Goal: Use online tool/utility: Utilize a website feature to perform a specific function

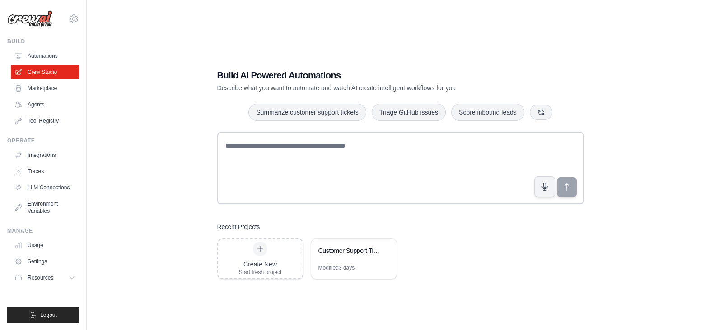
click at [35, 96] on ul "Automations Crew Studio Marketplace Agents Tool Registry" at bounding box center [45, 88] width 68 height 79
click at [35, 101] on link "Agents" at bounding box center [46, 105] width 68 height 14
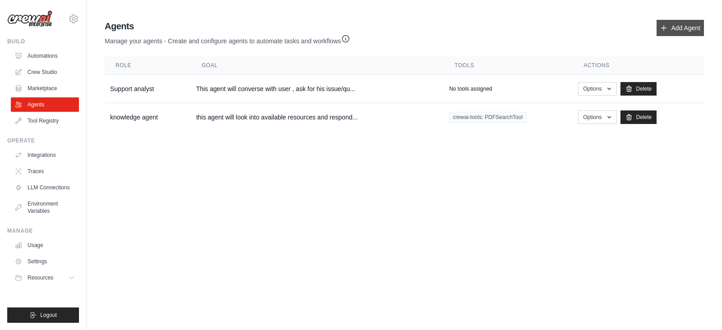
click at [668, 23] on link "Add Agent" at bounding box center [680, 28] width 47 height 16
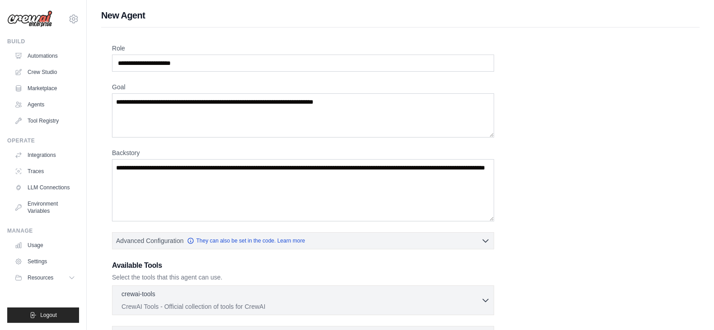
scroll to position [112, 0]
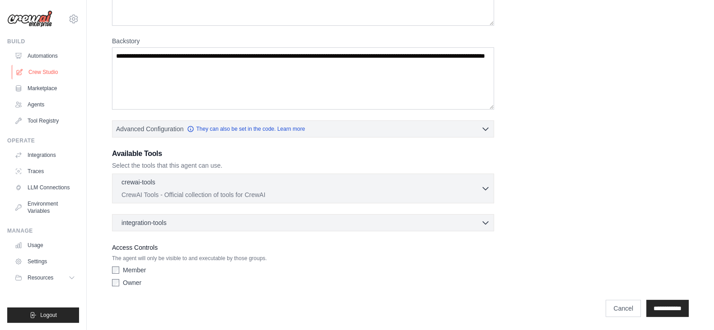
click at [36, 75] on link "Crew Studio" at bounding box center [46, 72] width 68 height 14
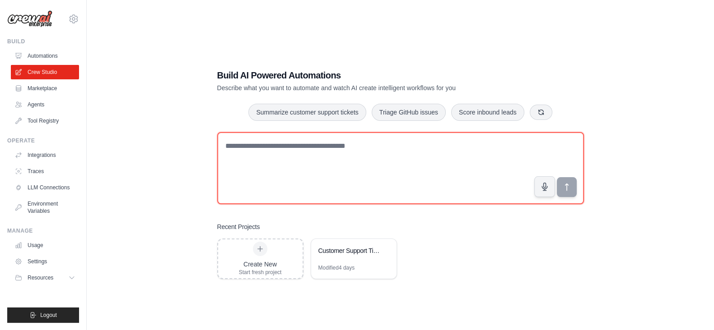
click at [357, 186] on textarea at bounding box center [400, 168] width 367 height 72
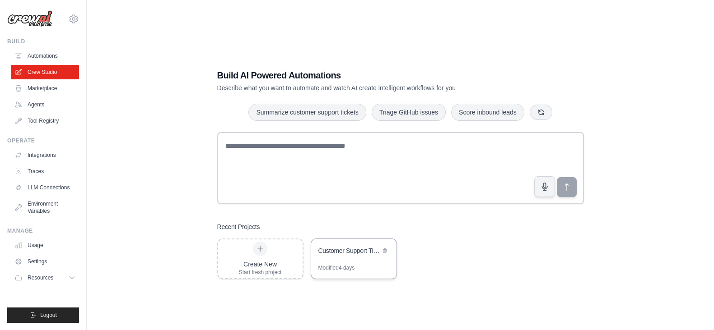
click at [360, 258] on div "Customer Support Ticket Resolution System" at bounding box center [353, 251] width 85 height 25
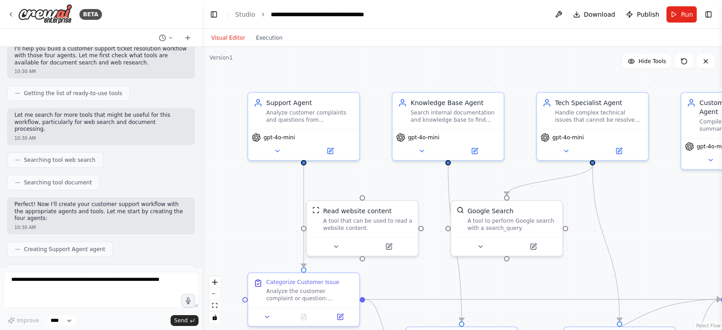
scroll to position [197, 0]
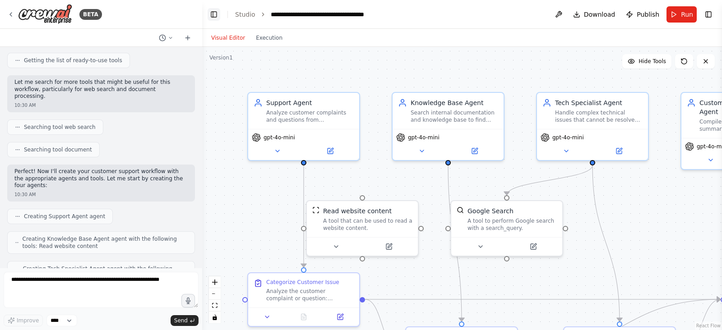
click at [216, 14] on button "Toggle Left Sidebar" at bounding box center [214, 14] width 13 height 13
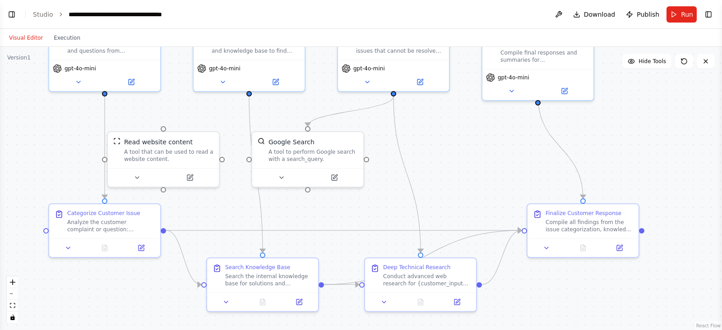
drag, startPoint x: 449, startPoint y: 229, endPoint x: 452, endPoint y: 158, distance: 71.0
click at [452, 158] on div ".deletable-edge-delete-btn { width: 20px; height: 20px; border: 0px solid #ffff…" at bounding box center [361, 189] width 722 height 284
click at [261, 284] on div "Search Knowledge Base Search the internal knowledge base for solutions and trou…" at bounding box center [262, 272] width 111 height 34
click at [414, 279] on div "Conduct advanced web research for {customer_input} when the knowledge base sear…" at bounding box center [427, 277] width 88 height 14
click at [582, 231] on div "Finalize Customer Response Compile all findings from the issue categorization, …" at bounding box center [583, 218] width 111 height 34
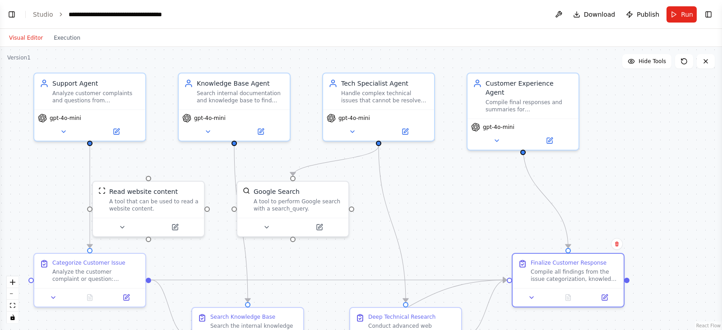
drag, startPoint x: 668, startPoint y: 127, endPoint x: 653, endPoint y: 181, distance: 56.2
click at [653, 181] on div ".deletable-edge-delete-btn { width: 20px; height: 20px; border: 0px solid #ffff…" at bounding box center [361, 189] width 722 height 284
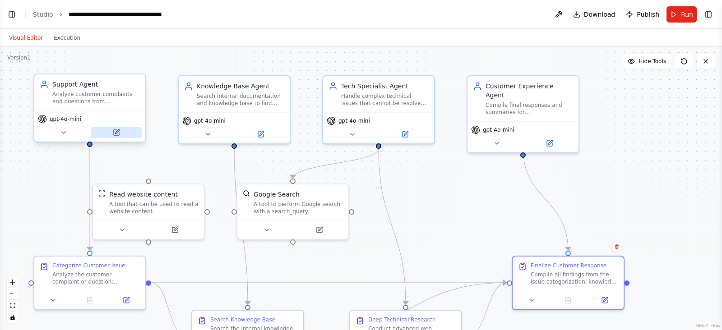
click at [115, 135] on icon at bounding box center [116, 132] width 5 height 5
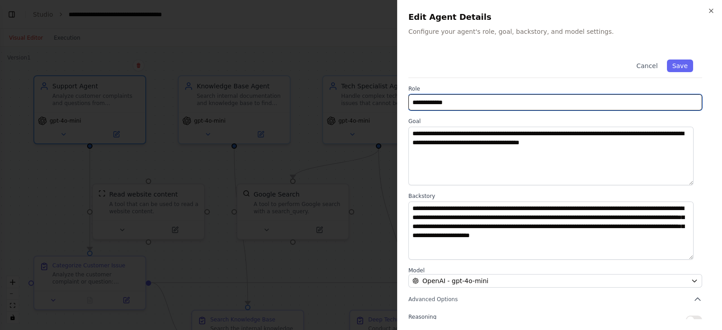
click at [472, 101] on input "**********" at bounding box center [556, 102] width 294 height 16
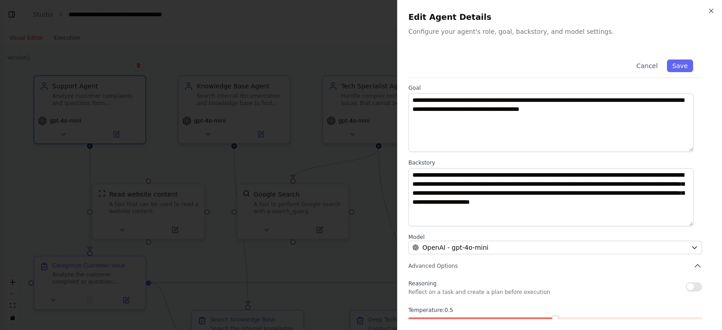
scroll to position [78, 0]
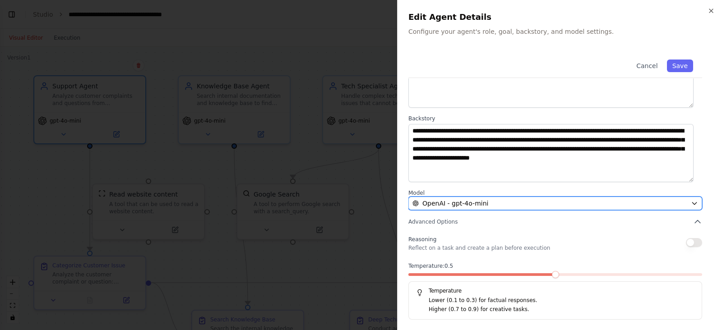
click at [546, 201] on div "OpenAI - gpt-4o-mini" at bounding box center [550, 203] width 275 height 9
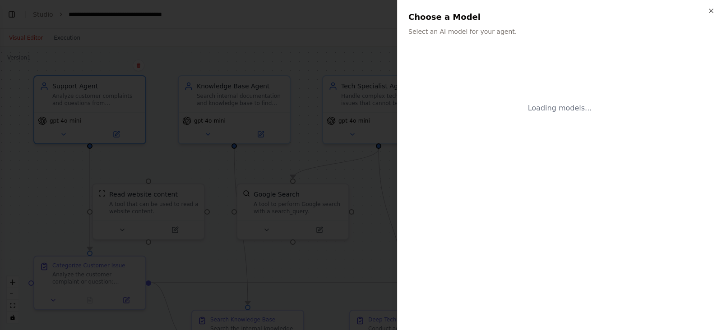
scroll to position [0, 0]
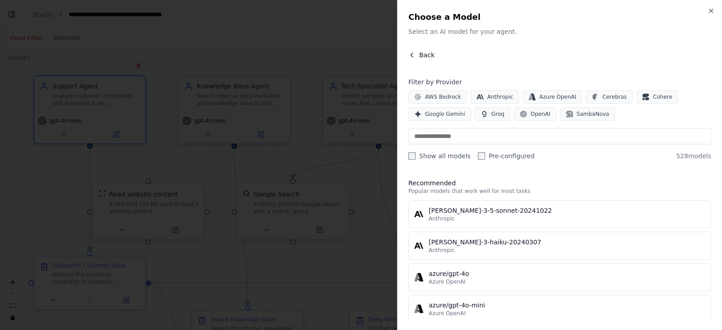
click at [414, 56] on icon "button" at bounding box center [412, 54] width 7 height 7
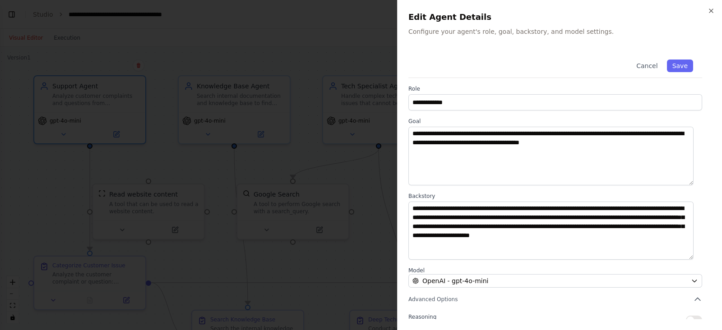
scroll to position [78, 0]
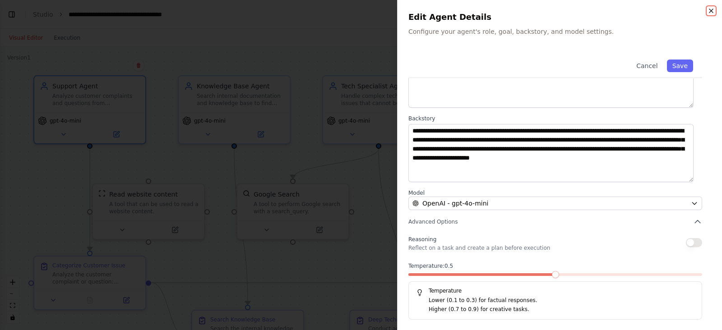
click at [715, 11] on icon "button" at bounding box center [711, 10] width 7 height 7
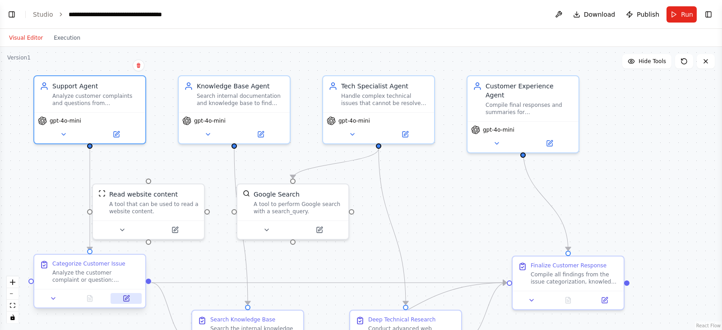
click at [129, 299] on icon at bounding box center [126, 298] width 7 height 7
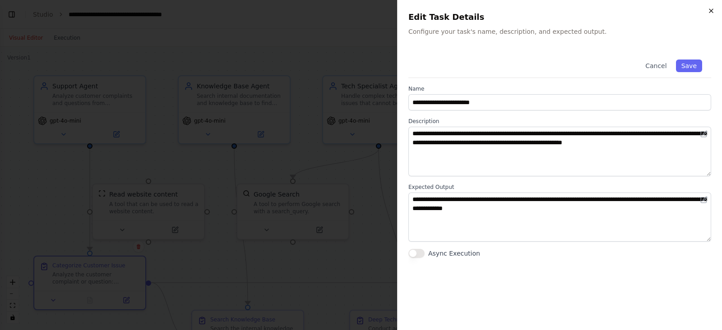
click at [712, 12] on icon "button" at bounding box center [711, 10] width 7 height 7
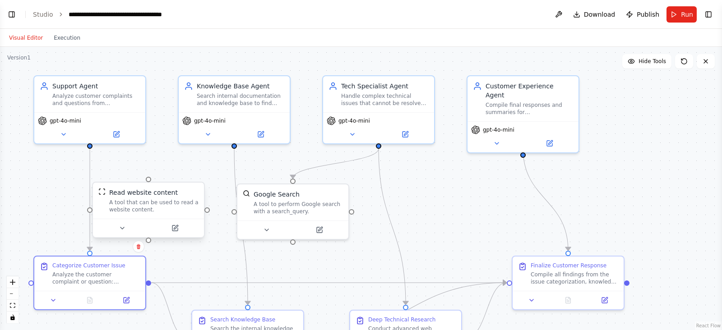
click at [185, 205] on div "A tool that can be used to read a website content." at bounding box center [153, 206] width 89 height 14
click at [259, 212] on div "A tool to perform Google search with a search_query." at bounding box center [298, 206] width 89 height 14
click at [689, 16] on span "Run" at bounding box center [687, 14] width 12 height 9
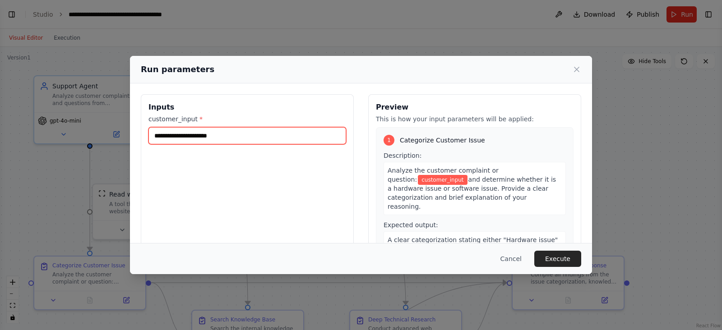
click at [311, 129] on input "customer_input *" at bounding box center [248, 135] width 198 height 17
click at [273, 140] on input "customer_input *" at bounding box center [248, 135] width 198 height 17
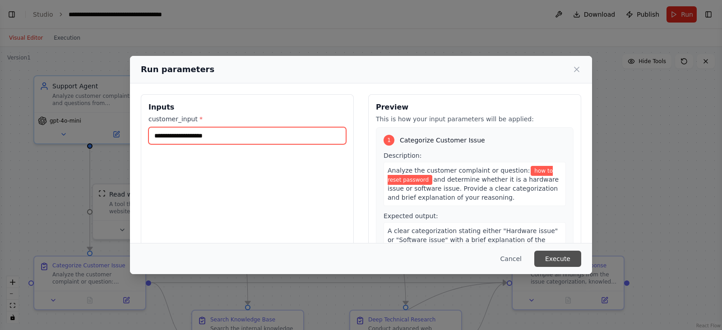
type input "**********"
click at [554, 252] on button "Execute" at bounding box center [558, 259] width 47 height 16
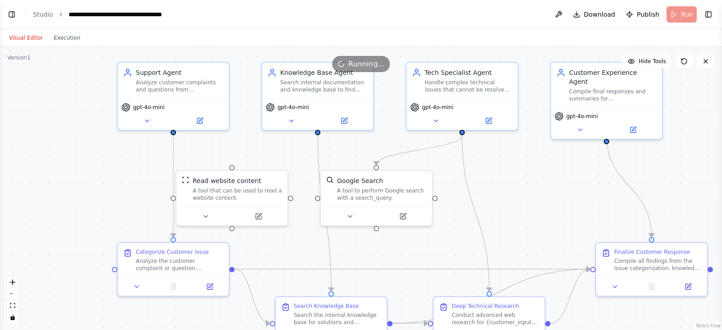
drag, startPoint x: 456, startPoint y: 200, endPoint x: 540, endPoint y: 187, distance: 85.1
click at [540, 187] on div ".deletable-edge-delete-btn { width: 20px; height: 20px; border: 0px solid #ffff…" at bounding box center [361, 189] width 722 height 284
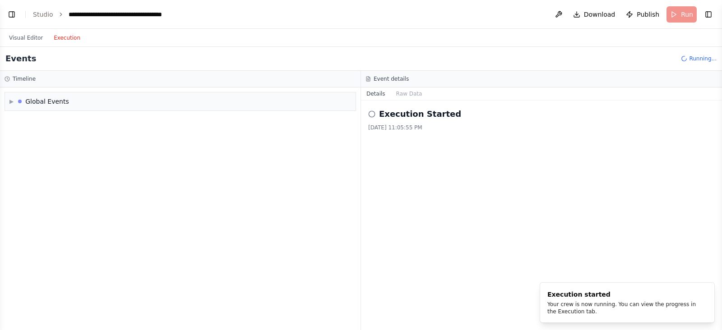
click at [58, 37] on button "Execution" at bounding box center [66, 38] width 37 height 11
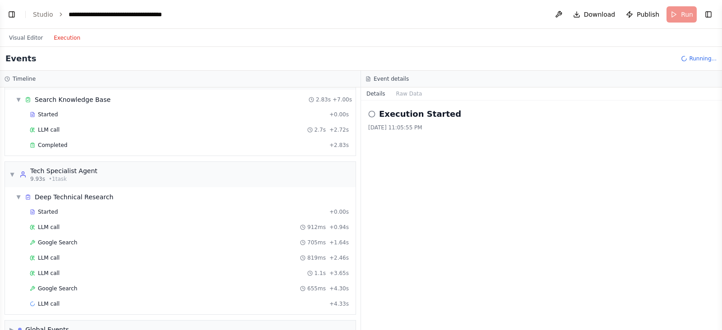
scroll to position [141, 0]
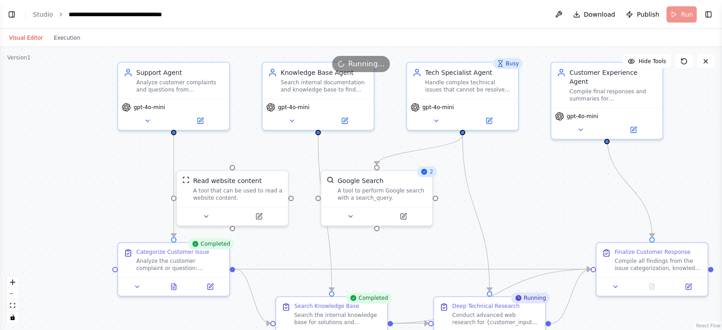
click at [11, 35] on button "Visual Editor" at bounding box center [26, 38] width 45 height 11
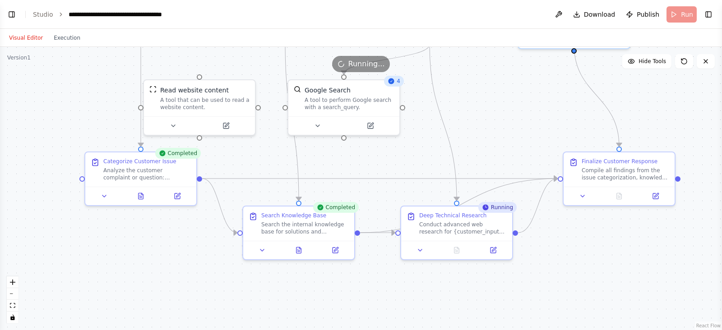
drag, startPoint x: 197, startPoint y: 312, endPoint x: 164, endPoint y: 222, distance: 96.1
click at [164, 222] on div ".deletable-edge-delete-btn { width: 20px; height: 20px; border: 0px solid #ffff…" at bounding box center [361, 189] width 722 height 284
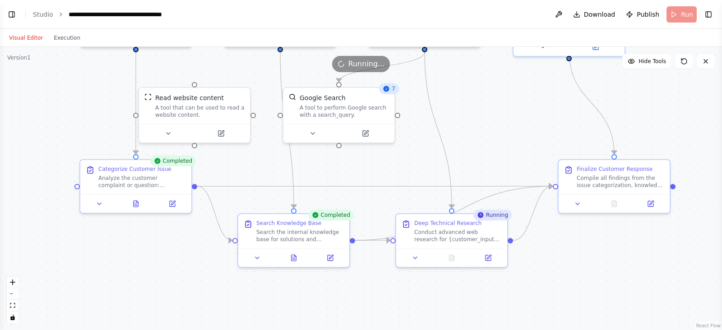
drag, startPoint x: 586, startPoint y: 283, endPoint x: 582, endPoint y: 291, distance: 9.9
click at [582, 291] on div ".deletable-edge-delete-btn { width: 20px; height: 20px; border: 0px solid #ffff…" at bounding box center [361, 189] width 722 height 284
click at [137, 204] on icon at bounding box center [136, 204] width 2 height 0
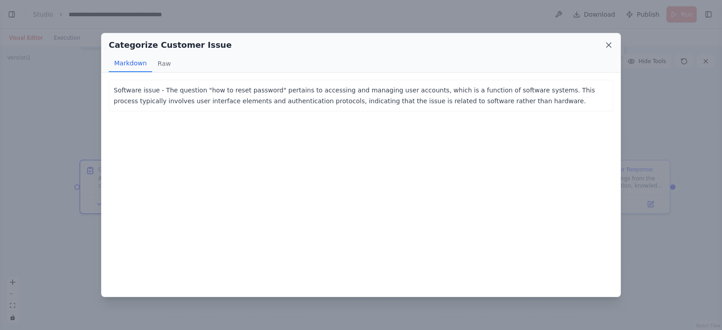
click at [607, 46] on icon at bounding box center [609, 45] width 9 height 9
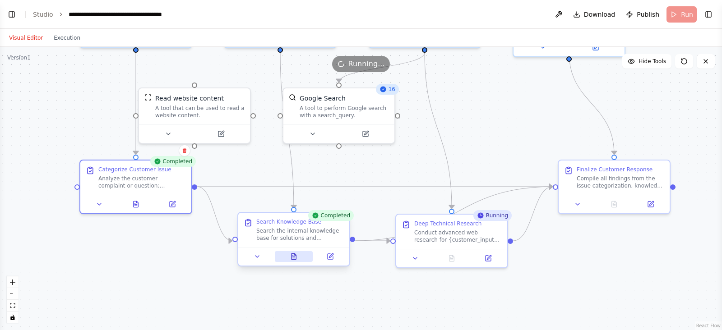
click at [292, 257] on icon at bounding box center [294, 257] width 5 height 6
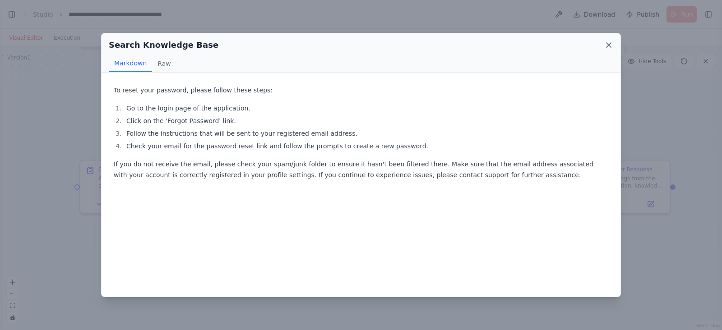
click at [609, 44] on icon at bounding box center [609, 45] width 9 height 9
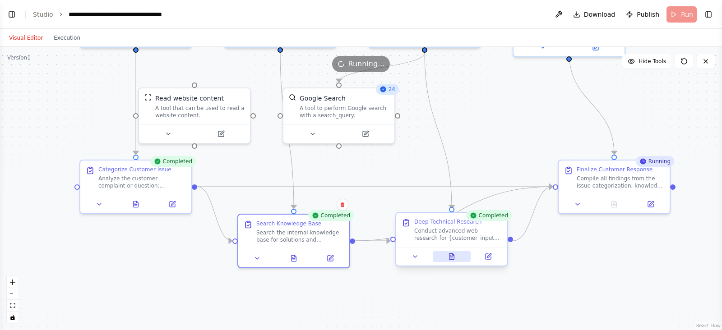
click at [451, 261] on button at bounding box center [452, 256] width 38 height 11
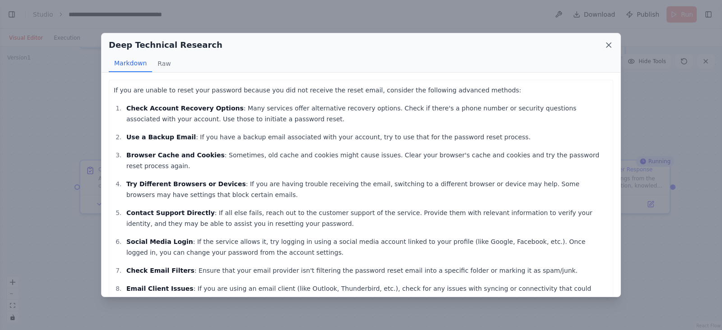
click at [609, 45] on icon at bounding box center [609, 45] width 5 height 5
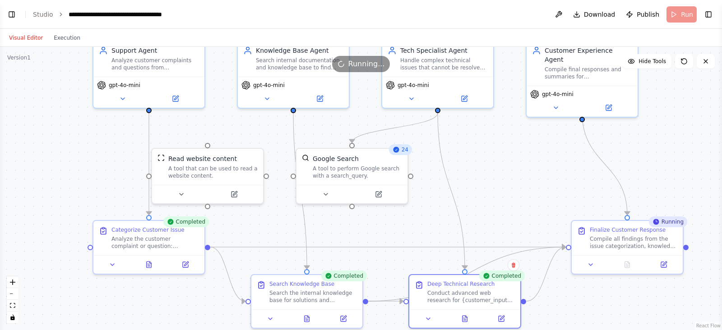
drag, startPoint x: 684, startPoint y: 98, endPoint x: 697, endPoint y: 158, distance: 61.9
click at [697, 158] on div ".deletable-edge-delete-btn { width: 20px; height: 20px; border: 0px solid #ffff…" at bounding box center [361, 189] width 722 height 284
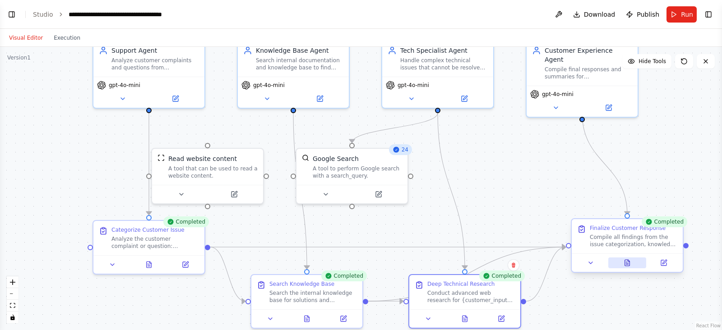
click at [629, 263] on icon at bounding box center [627, 263] width 5 height 6
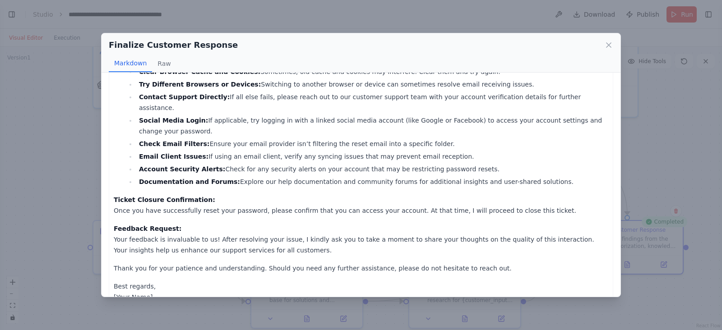
scroll to position [0, 0]
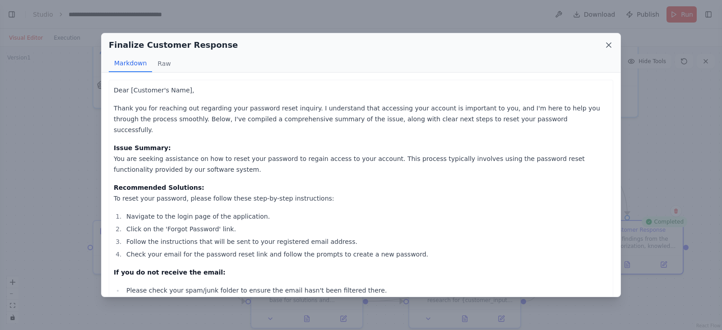
click at [608, 46] on icon at bounding box center [609, 45] width 5 height 5
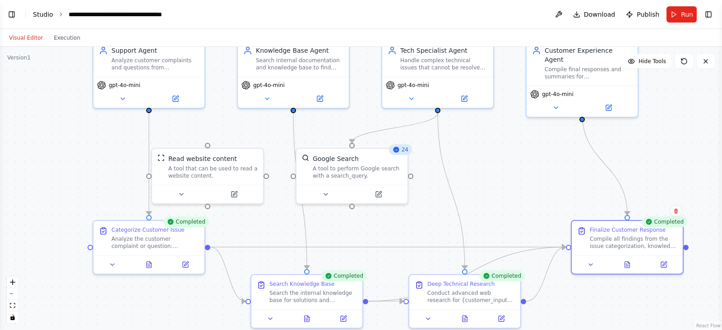
click at [41, 14] on link "Studio" at bounding box center [43, 14] width 20 height 7
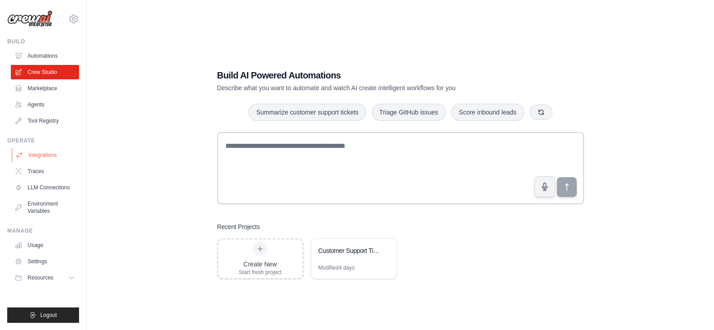
click at [45, 155] on link "Integrations" at bounding box center [46, 155] width 68 height 14
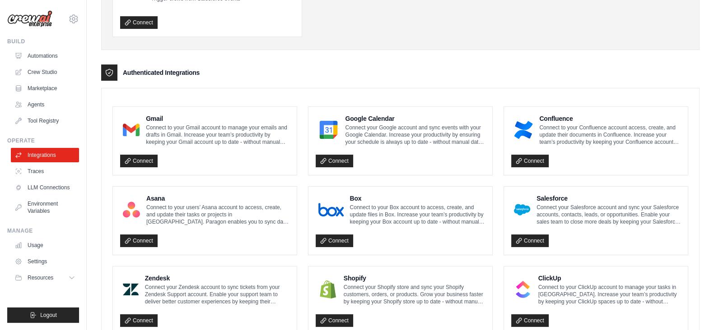
scroll to position [174, 0]
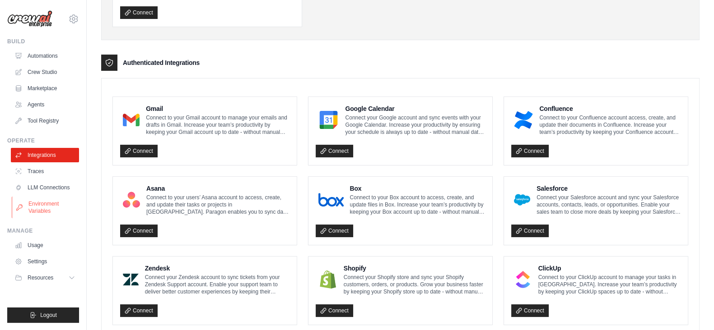
click at [47, 211] on link "Environment Variables" at bounding box center [46, 208] width 68 height 22
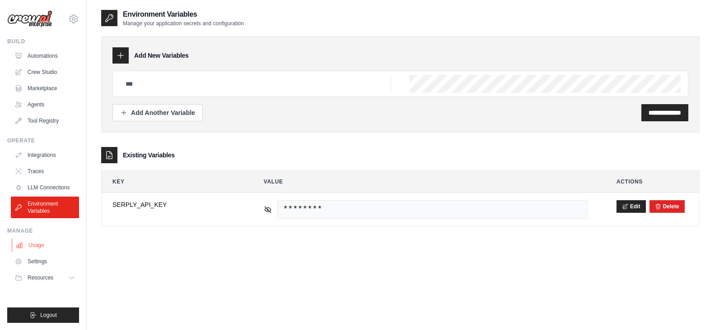
click at [38, 242] on link "Usage" at bounding box center [46, 245] width 68 height 14
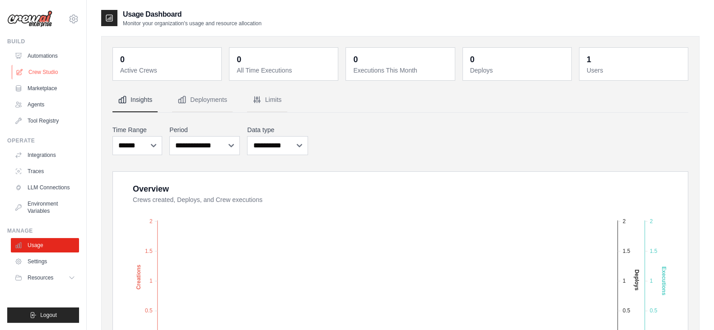
click at [39, 73] on link "Crew Studio" at bounding box center [46, 72] width 68 height 14
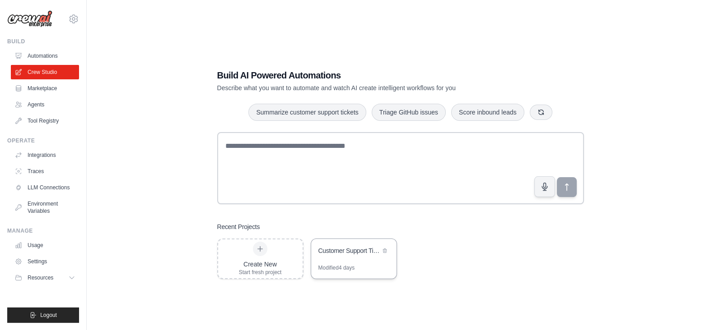
click at [343, 258] on div "Customer Support Ticket Resolution System" at bounding box center [353, 251] width 85 height 25
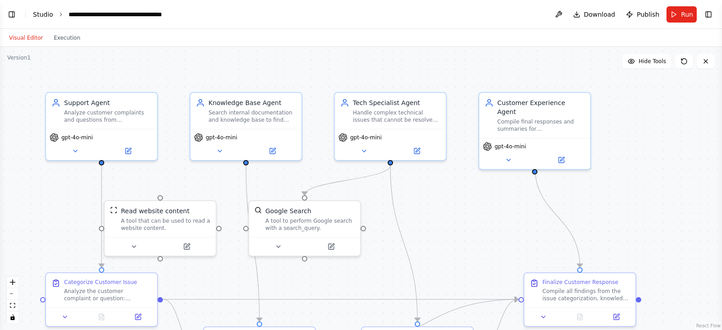
scroll to position [1400, 0]
click at [44, 11] on link "Studio" at bounding box center [43, 14] width 20 height 7
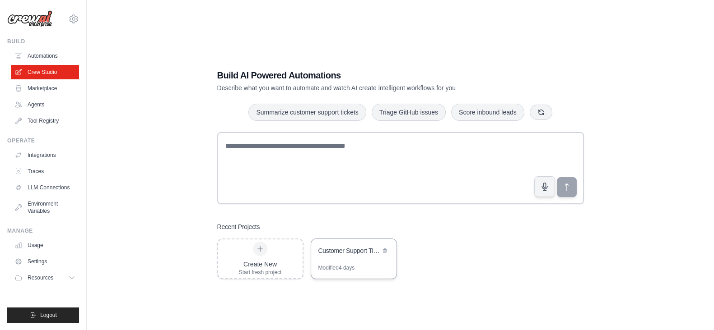
click at [342, 254] on div "Customer Support Ticket Resolution System" at bounding box center [349, 251] width 62 height 9
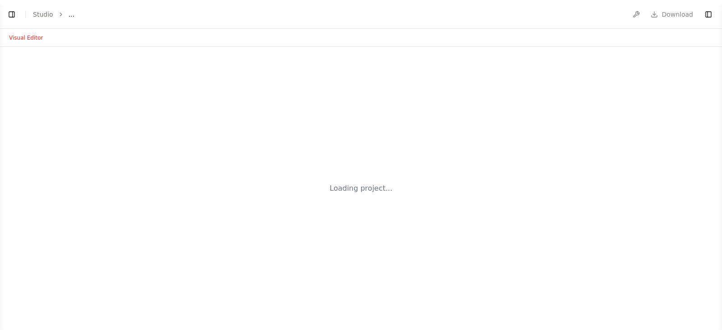
select select "****"
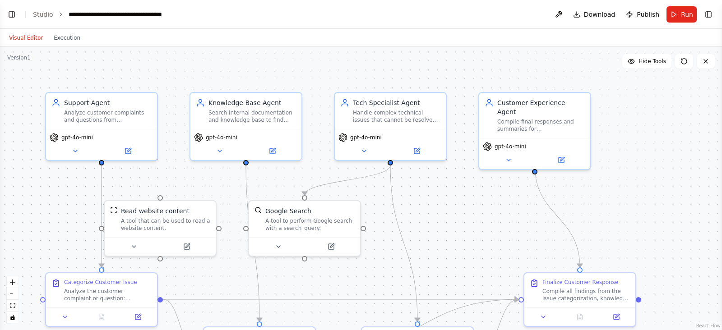
scroll to position [1400, 0]
click at [14, 14] on button "Toggle Left Sidebar" at bounding box center [11, 14] width 13 height 13
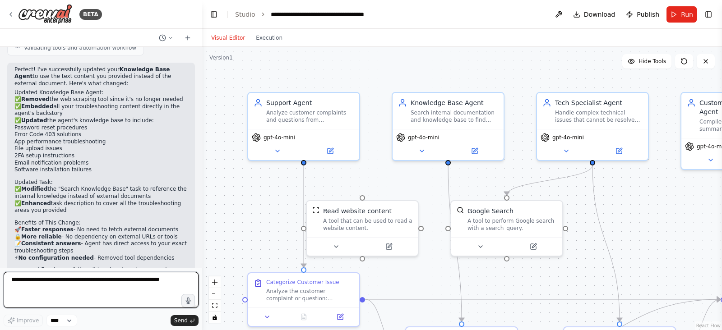
click at [119, 287] on textarea at bounding box center [101, 290] width 195 height 36
type textarea "**********"
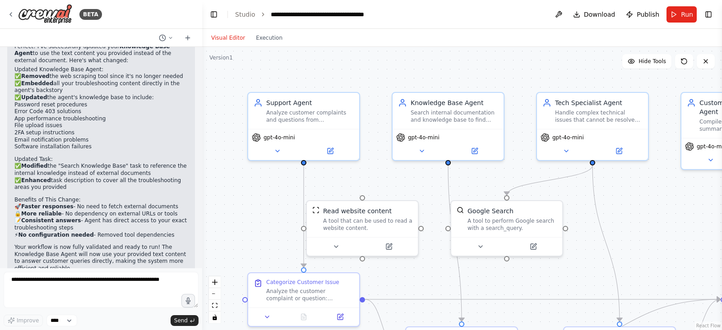
scroll to position [1446, 0]
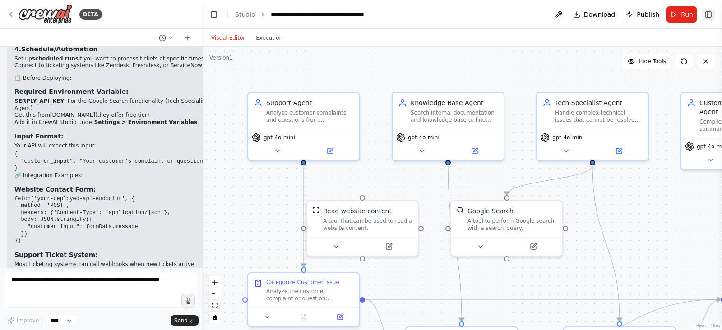
click at [709, 12] on button "Toggle Right Sidebar" at bounding box center [709, 14] width 13 height 13
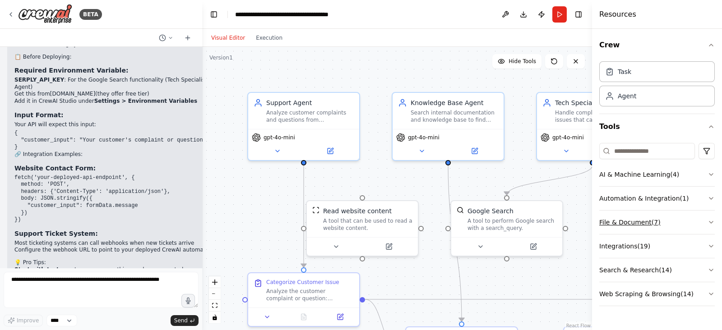
scroll to position [1931, 0]
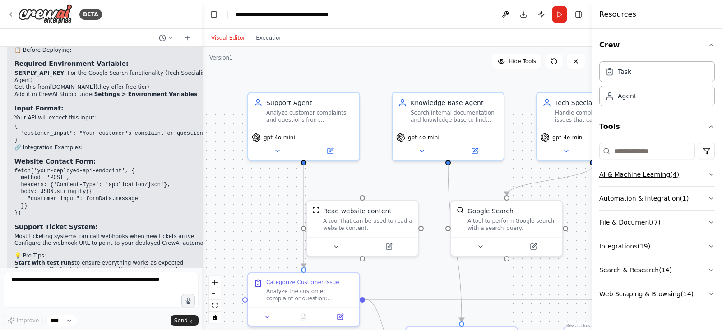
click at [693, 175] on button "AI & Machine Learning ( 4 )" at bounding box center [658, 174] width 116 height 23
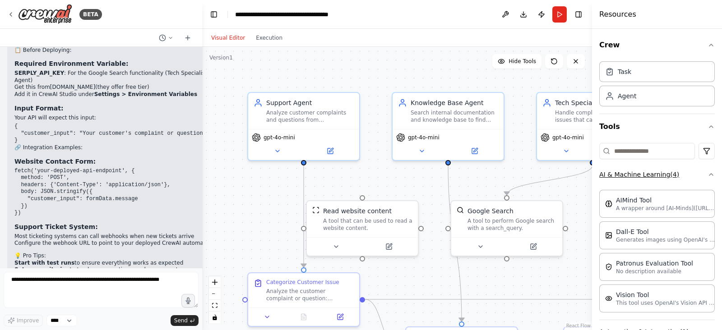
click at [693, 175] on button "AI & Machine Learning ( 4 )" at bounding box center [658, 174] width 116 height 23
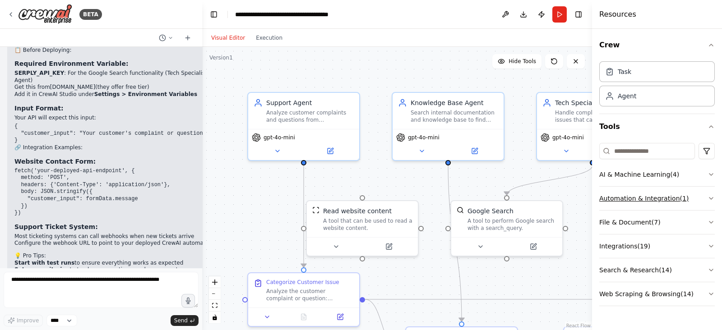
click at [691, 197] on button "Automation & Integration ( 1 )" at bounding box center [658, 198] width 116 height 23
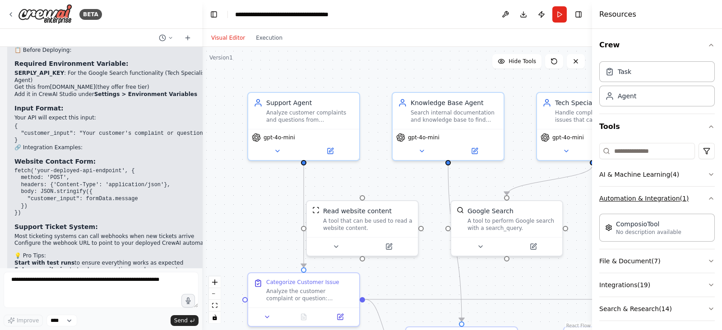
click at [689, 199] on button "Automation & Integration ( 1 )" at bounding box center [658, 198] width 116 height 23
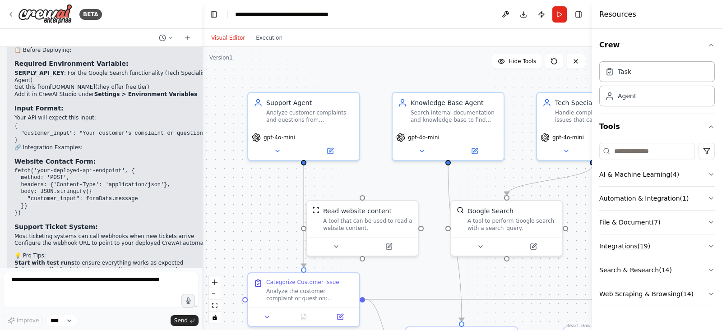
click at [679, 249] on button "Integrations ( 19 )" at bounding box center [658, 246] width 116 height 23
click at [695, 247] on button "Integrations ( 19 )" at bounding box center [658, 246] width 116 height 23
click at [663, 79] on div "Task" at bounding box center [658, 71] width 116 height 21
click at [660, 97] on div "Agent" at bounding box center [658, 95] width 116 height 21
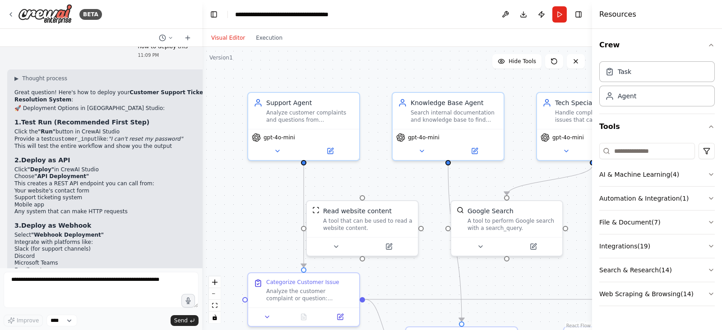
scroll to position [1664, 0]
